Goal: Use online tool/utility

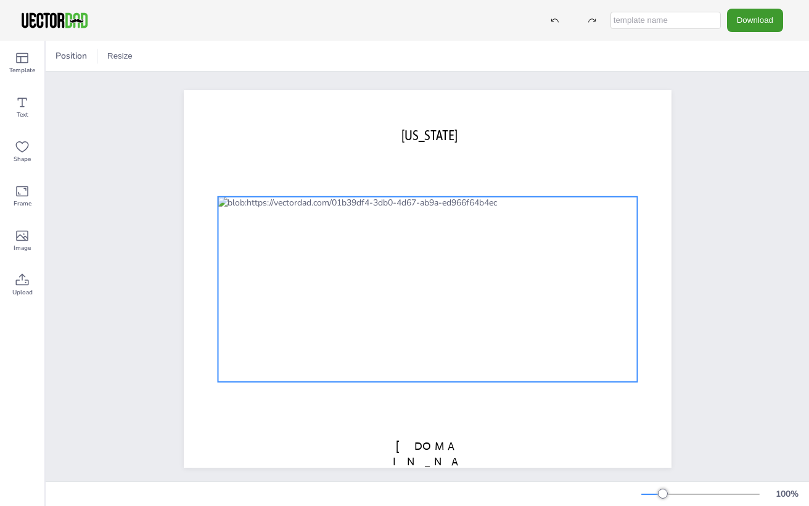
click at [605, 215] on div at bounding box center [427, 289] width 419 height 185
click at [461, 254] on div at bounding box center [427, 289] width 419 height 185
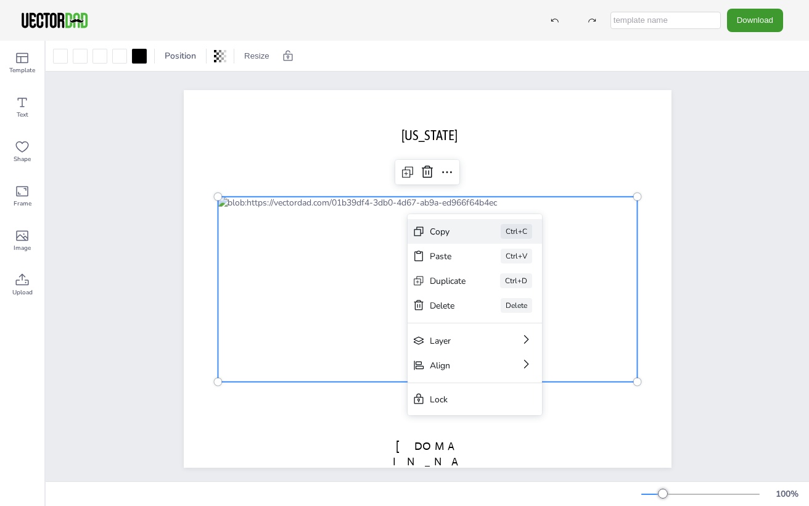
click at [468, 233] on div "Copy Ctrl+C" at bounding box center [475, 231] width 134 height 25
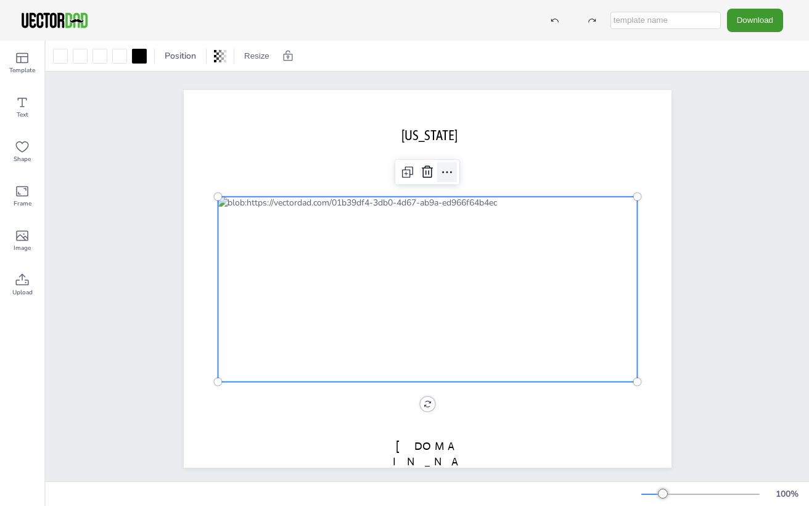
click at [440, 167] on icon at bounding box center [447, 172] width 15 height 15
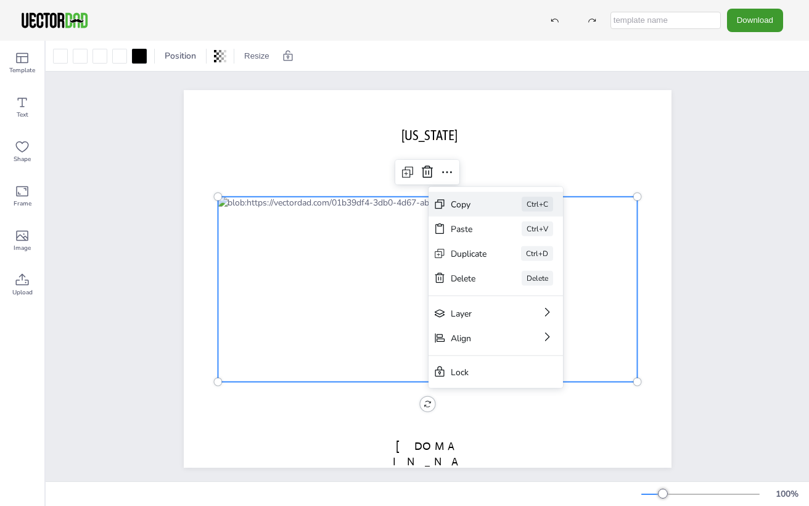
click at [477, 203] on div "Copy" at bounding box center [469, 204] width 36 height 12
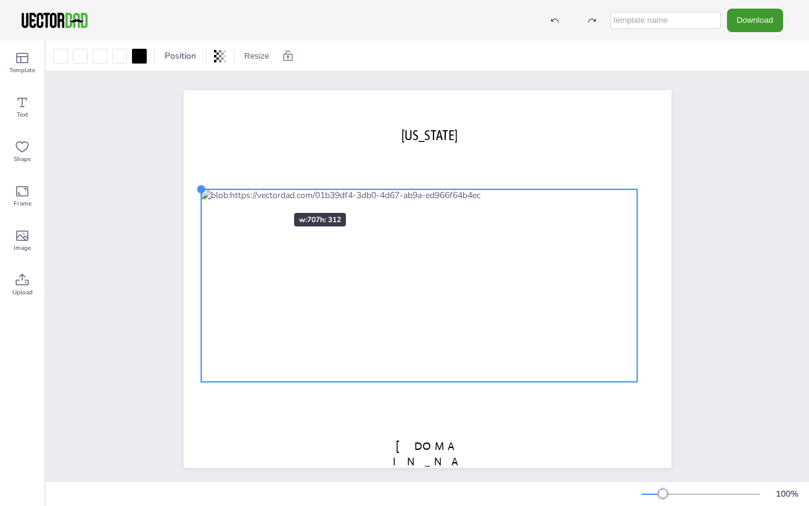
drag, startPoint x: 214, startPoint y: 198, endPoint x: 257, endPoint y: 191, distance: 43.8
click at [257, 191] on div "[US_STATE] [DOMAIN_NAME]" at bounding box center [428, 278] width 488 height 377
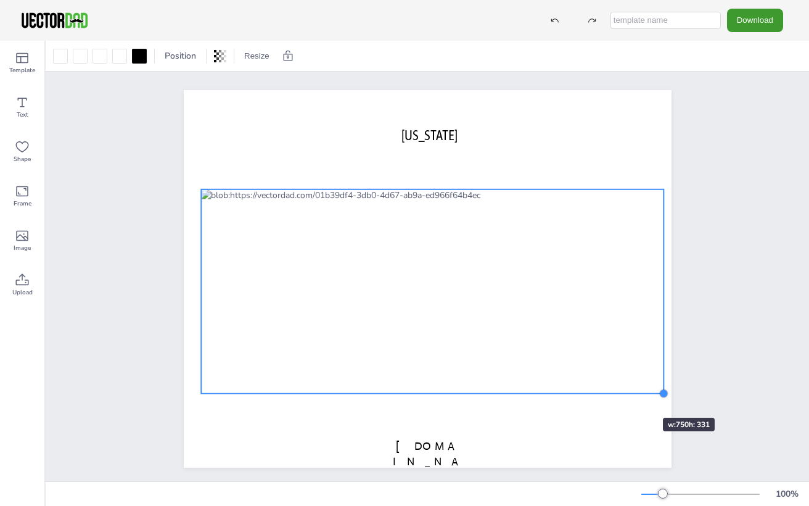
drag, startPoint x: 630, startPoint y: 384, endPoint x: 626, endPoint y: 395, distance: 12.5
click at [626, 395] on div "[US_STATE] [DOMAIN_NAME]" at bounding box center [428, 278] width 488 height 377
click at [472, 264] on div at bounding box center [432, 291] width 463 height 204
click at [432, 262] on div at bounding box center [432, 291] width 463 height 204
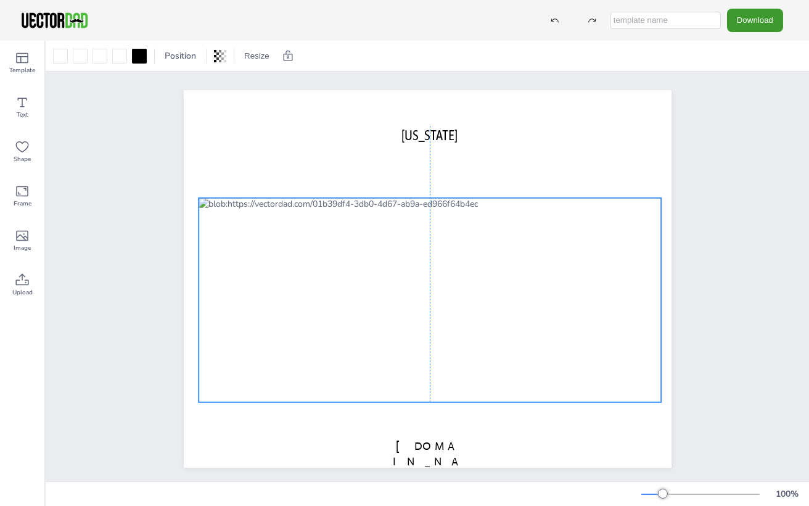
drag, startPoint x: 414, startPoint y: 252, endPoint x: 423, endPoint y: 261, distance: 11.8
click at [423, 261] on div at bounding box center [430, 300] width 463 height 204
